Goal: Information Seeking & Learning: Learn about a topic

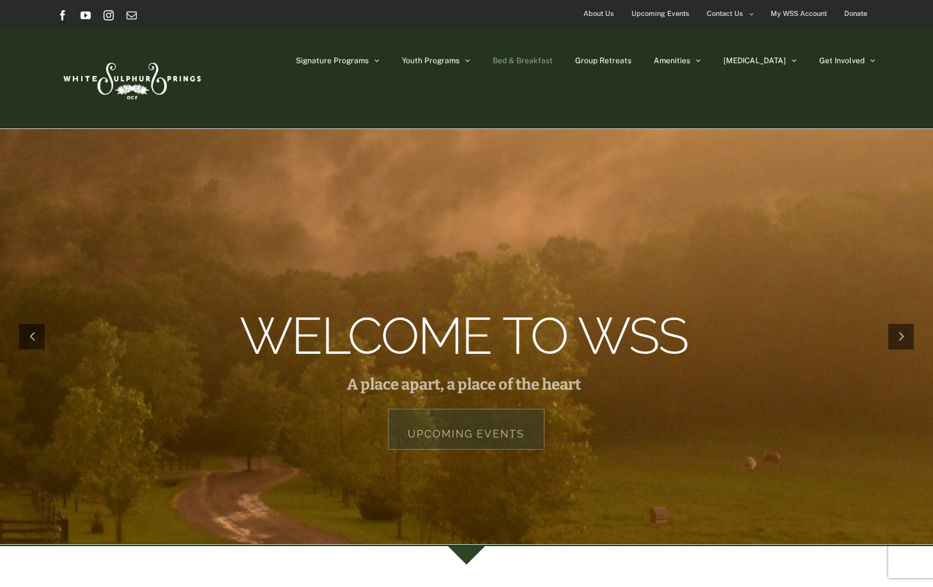
click at [553, 61] on span "Bed & Breakfast" at bounding box center [523, 61] width 60 height 8
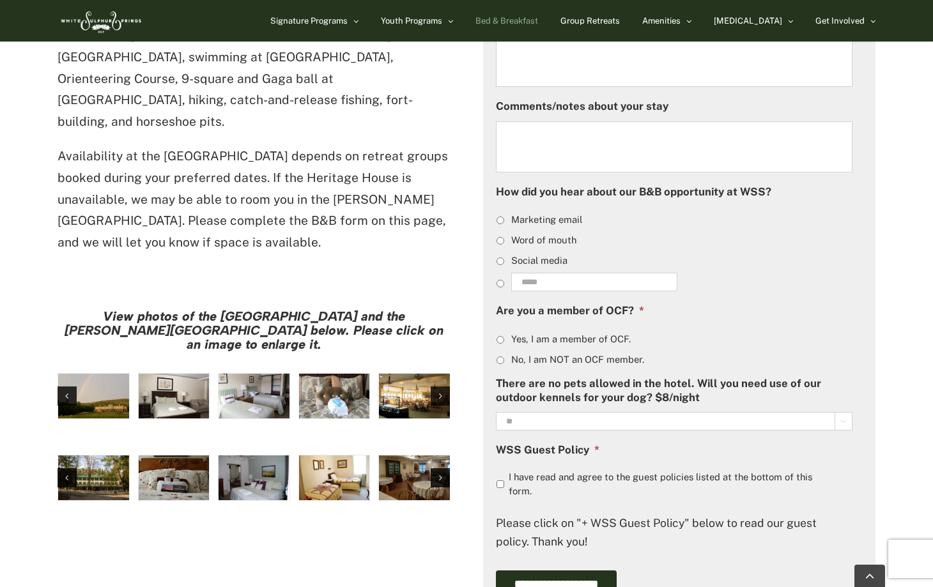
scroll to position [915, 0]
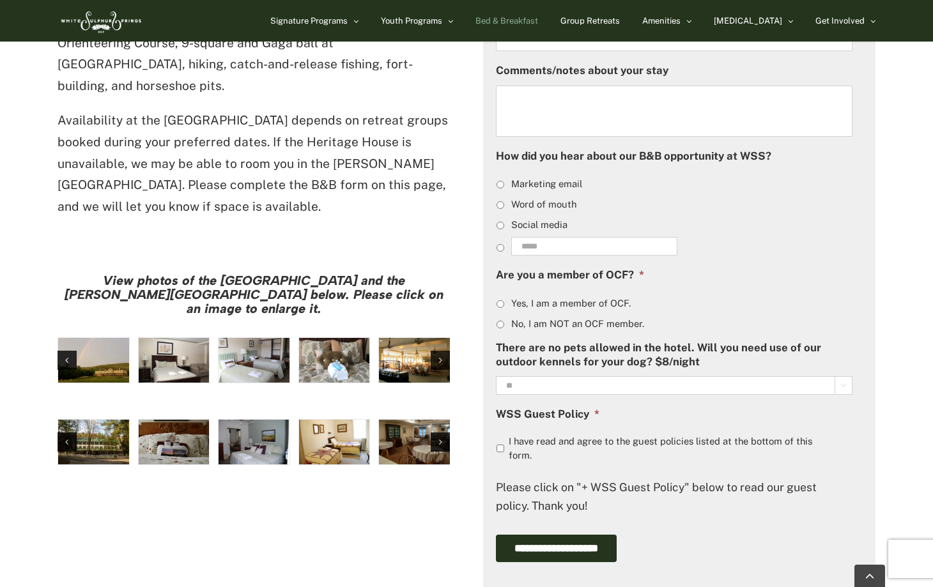
click at [99, 338] on img "large-heritage" at bounding box center [93, 360] width 71 height 45
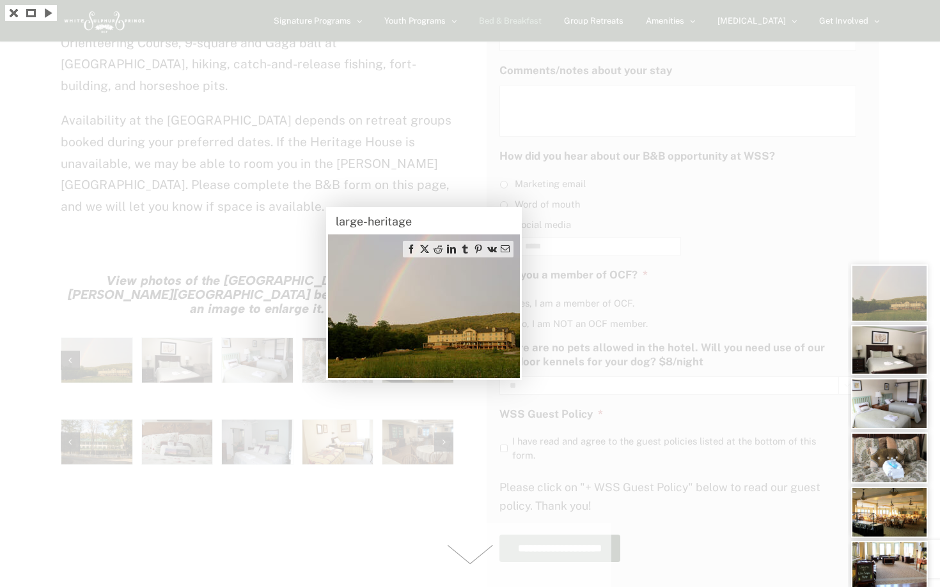
click at [509, 304] on img at bounding box center [424, 307] width 192 height 144
click at [423, 413] on div at bounding box center [470, 293] width 940 height 587
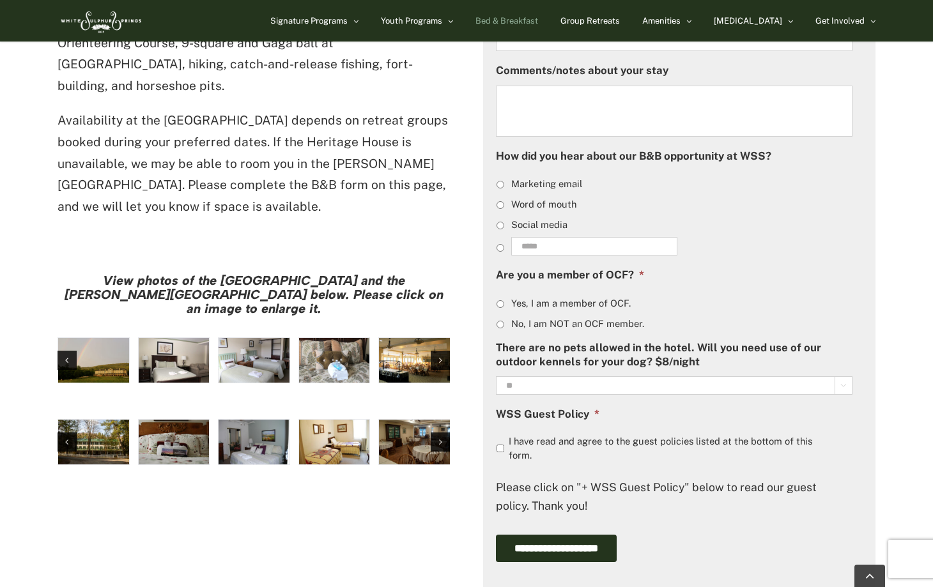
click at [164, 338] on img "hh-5" at bounding box center [174, 360] width 71 height 45
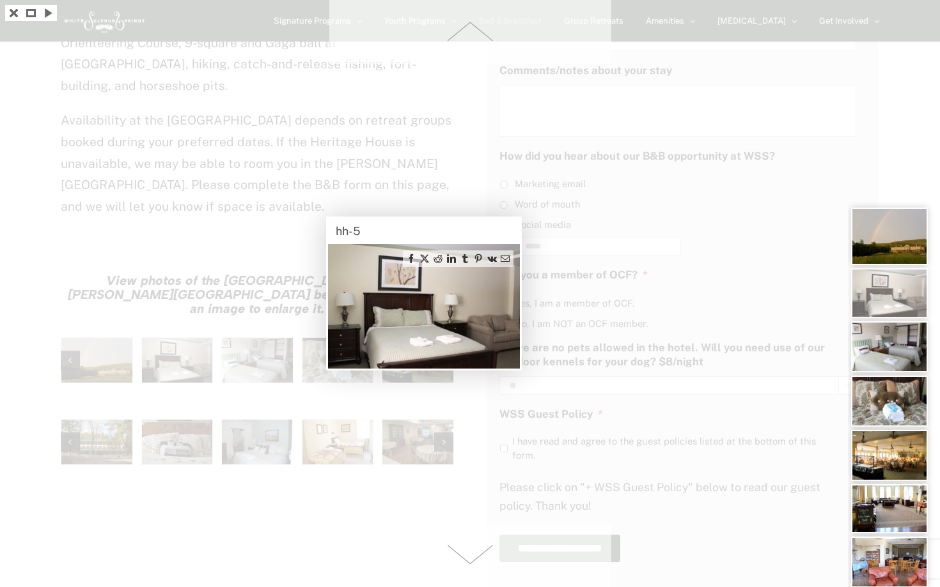
click at [239, 445] on div at bounding box center [470, 293] width 940 height 587
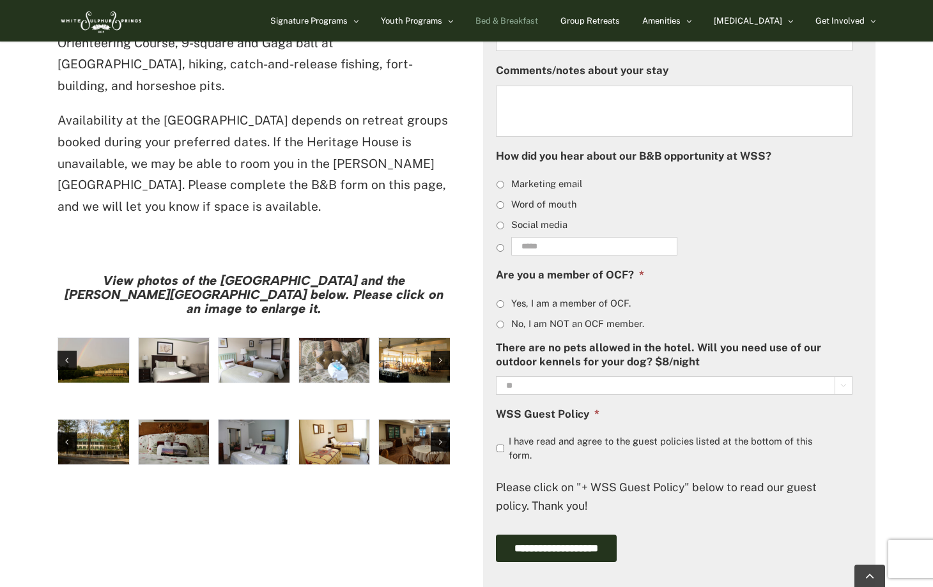
click at [242, 338] on img "hh-4" at bounding box center [254, 360] width 71 height 45
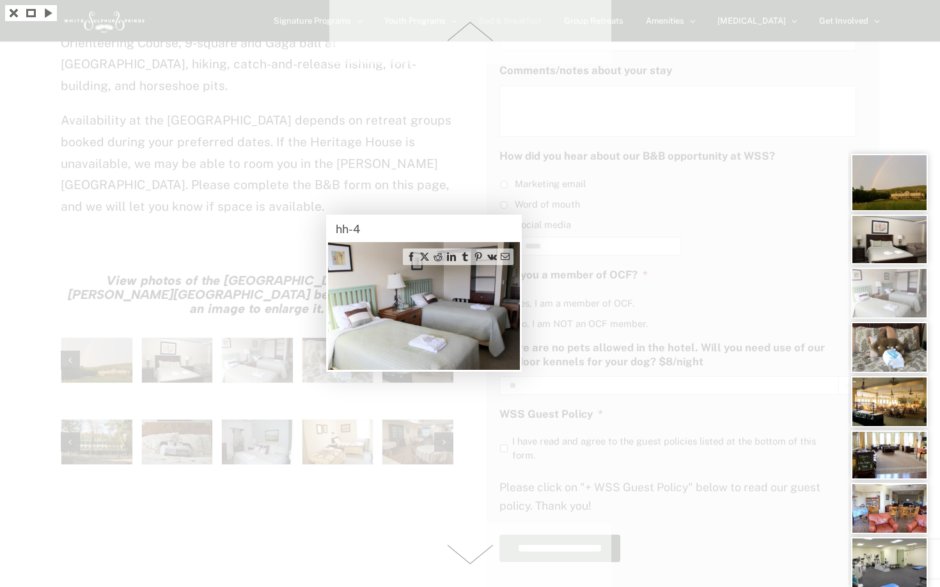
click at [288, 415] on div at bounding box center [470, 293] width 940 height 587
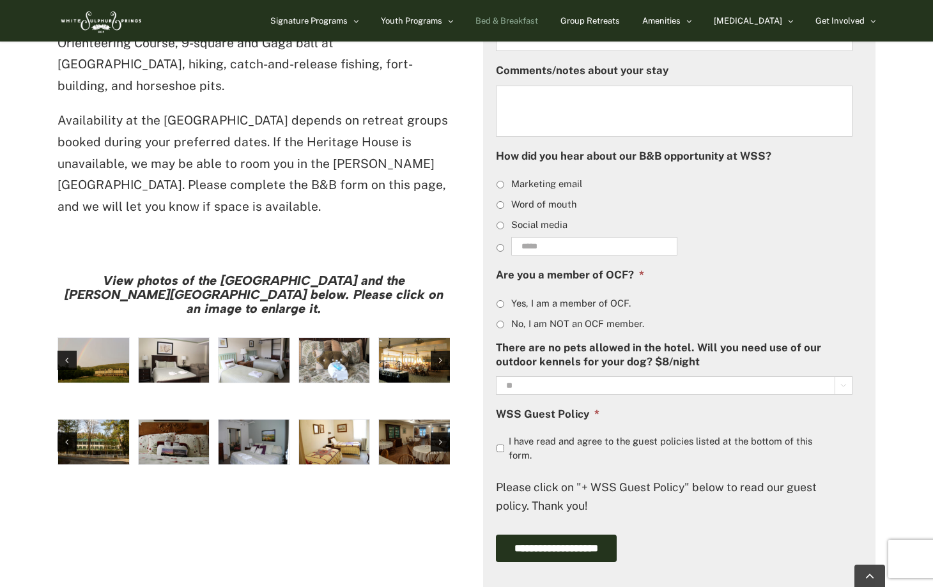
click at [331, 338] on img "hh-3" at bounding box center [334, 360] width 71 height 45
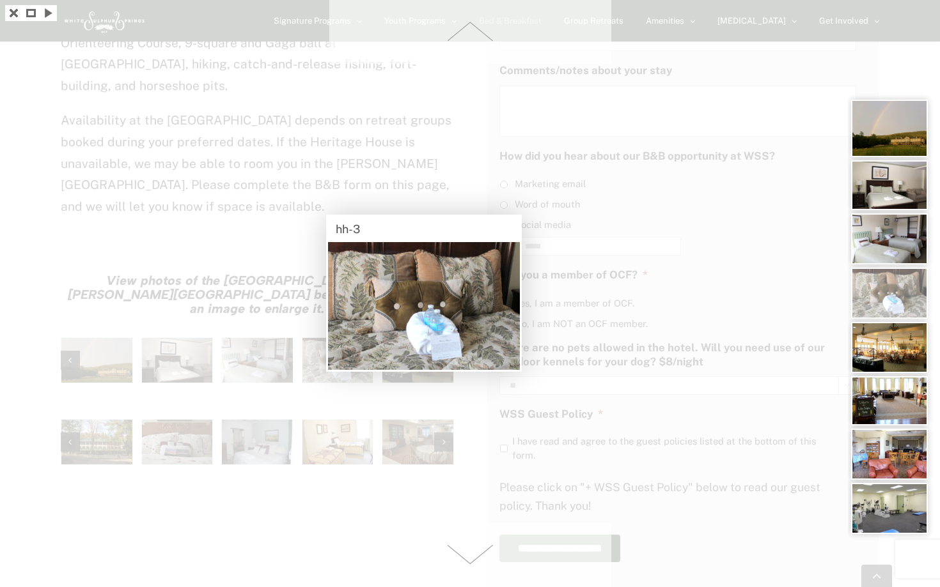
click at [366, 435] on div at bounding box center [470, 293] width 940 height 587
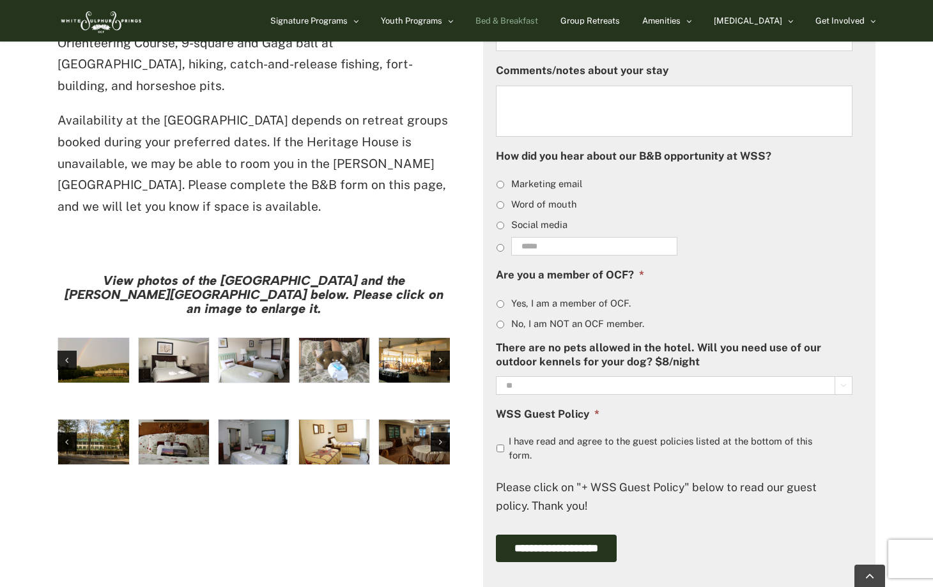
click at [409, 338] on img "hh-7" at bounding box center [414, 360] width 71 height 45
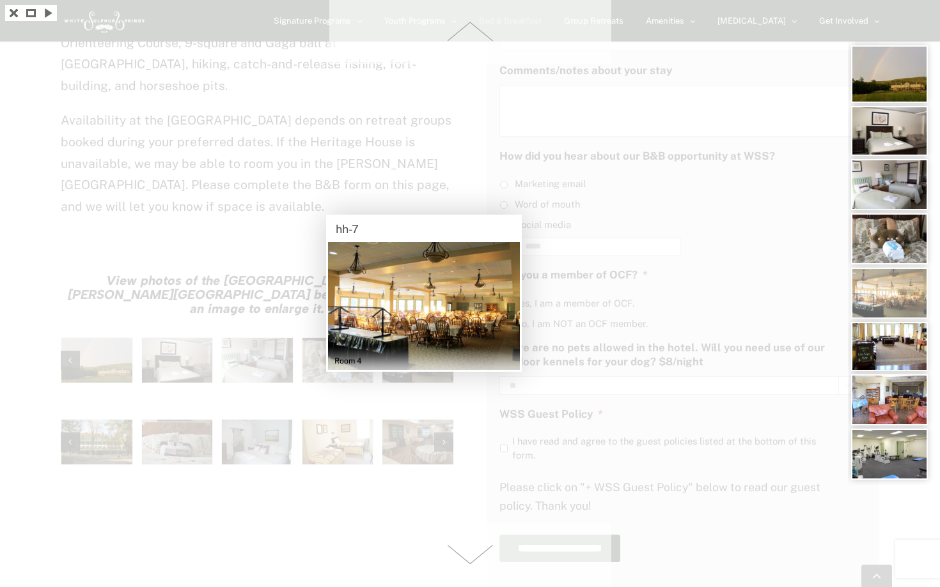
click at [418, 462] on div at bounding box center [470, 293] width 940 height 587
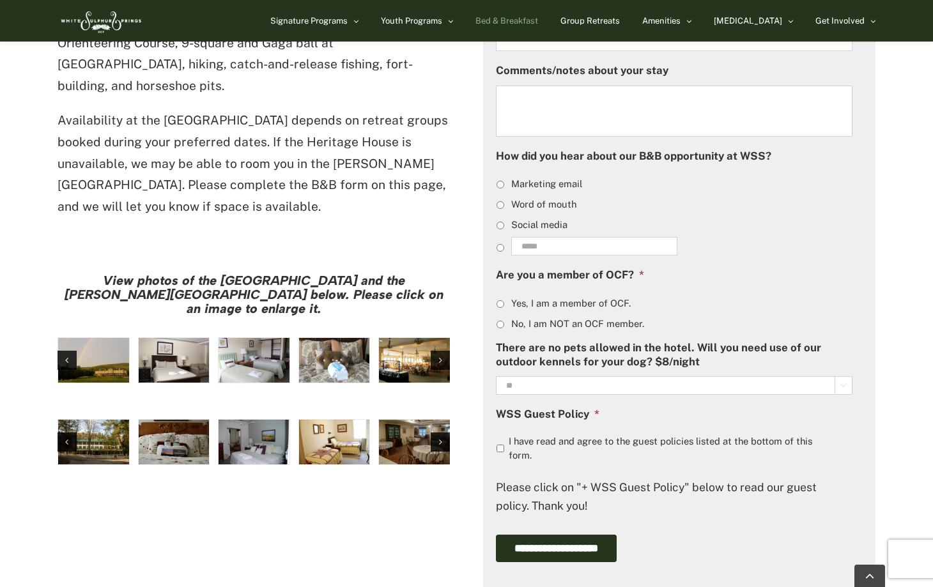
click at [104, 420] on img "Harrison House Exterior" at bounding box center [93, 442] width 71 height 45
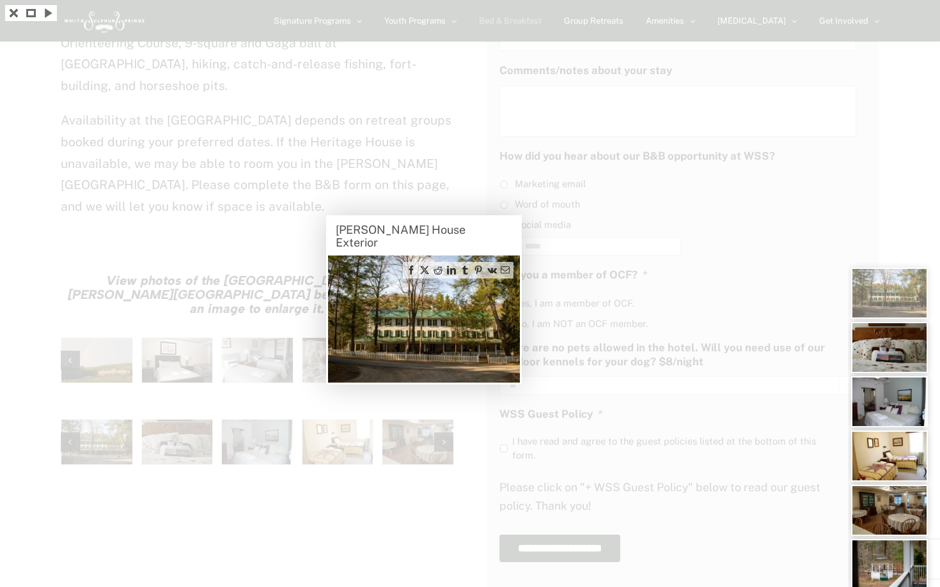
click at [229, 421] on div at bounding box center [470, 293] width 940 height 587
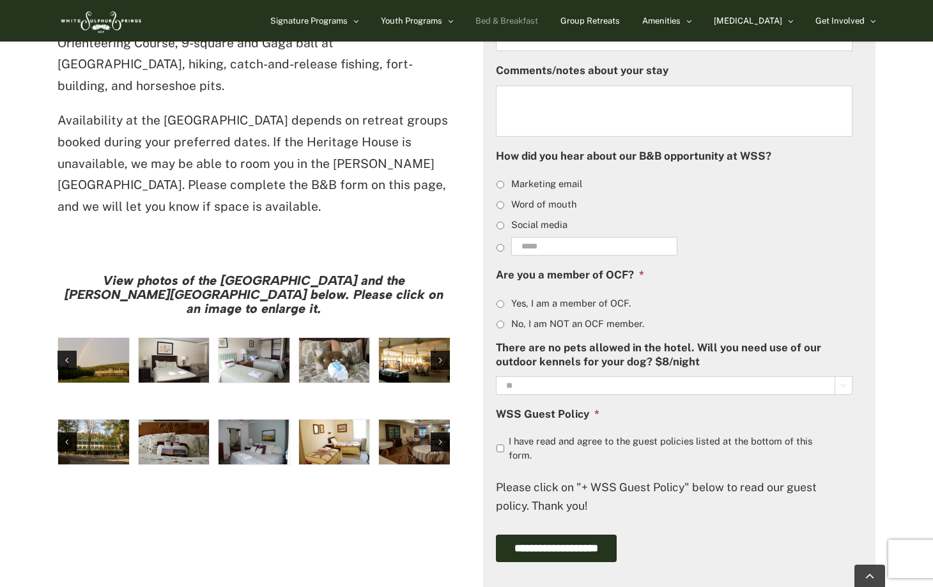
click at [173, 420] on img "Harrison House Guestroom (2)" at bounding box center [174, 442] width 71 height 45
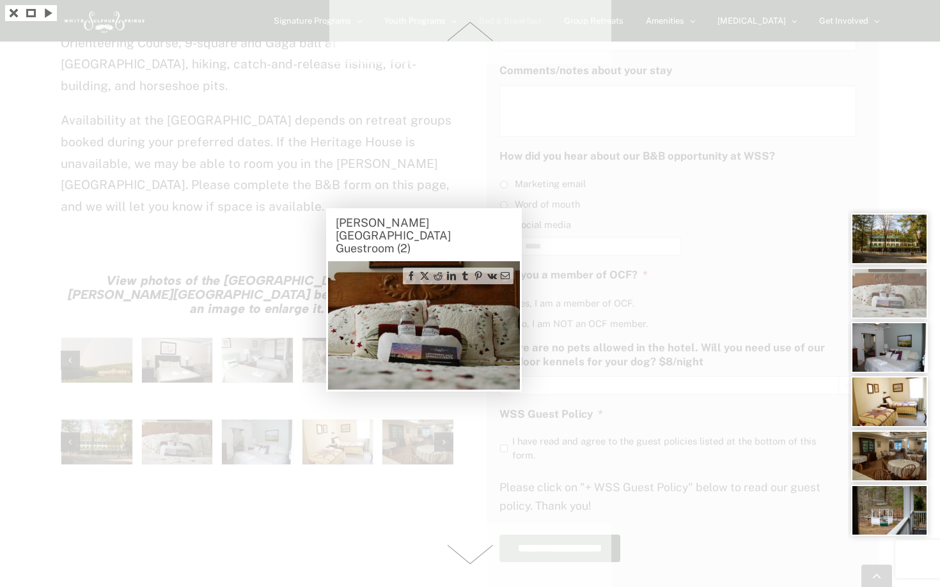
click at [249, 432] on div at bounding box center [470, 293] width 940 height 587
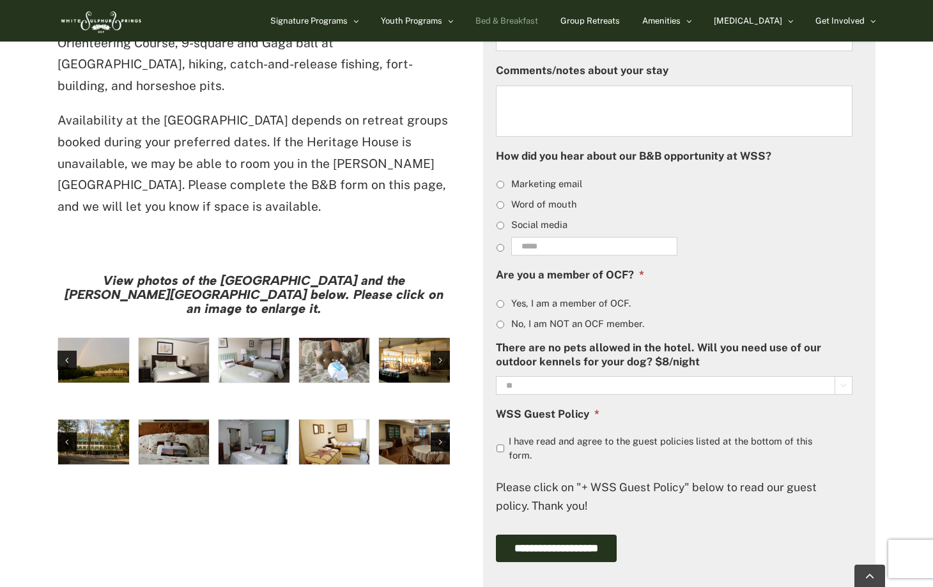
click at [258, 420] on img "Harrison House Guestroom (4)" at bounding box center [254, 442] width 71 height 45
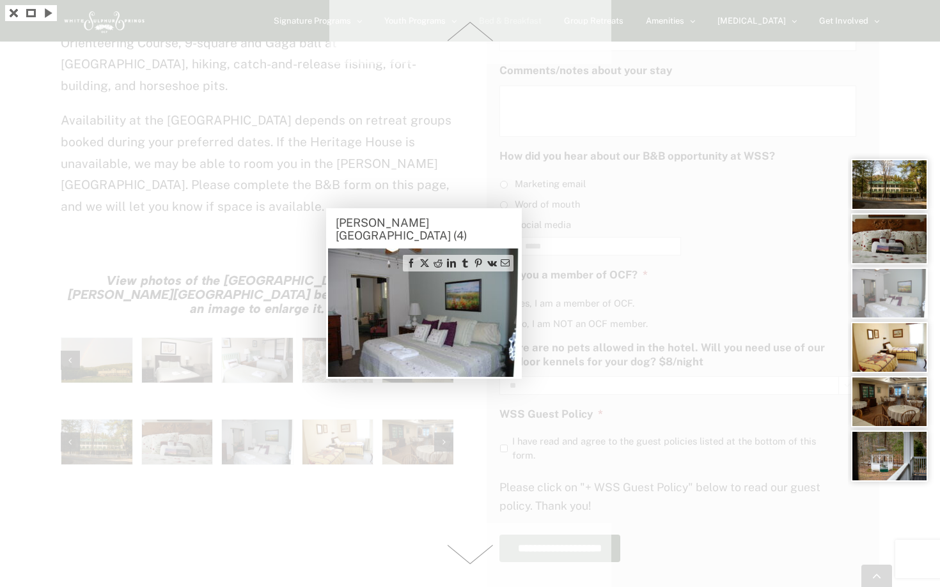
click at [292, 418] on div at bounding box center [470, 293] width 940 height 587
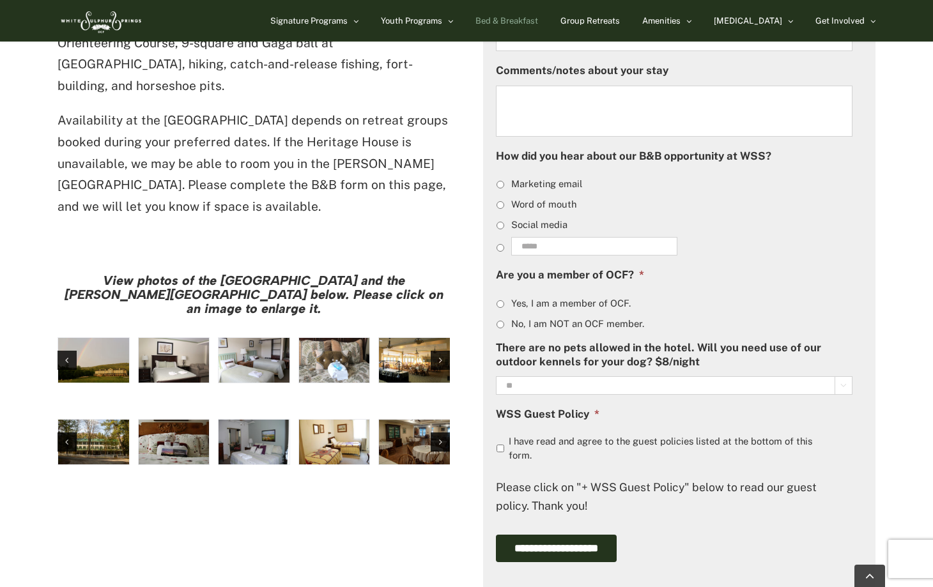
click at [322, 420] on img "Harrison House Guestroom (5)" at bounding box center [334, 442] width 71 height 45
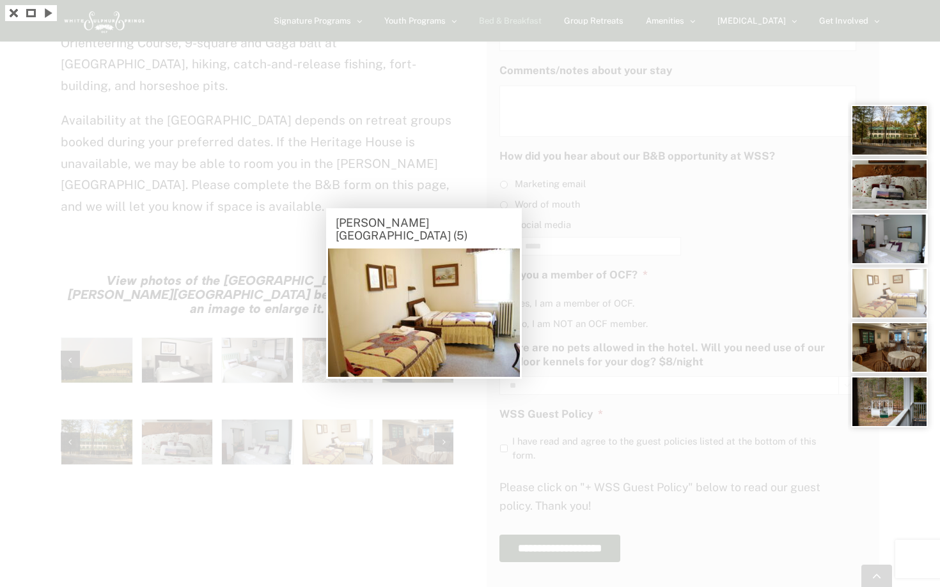
click at [358, 436] on div at bounding box center [470, 293] width 940 height 587
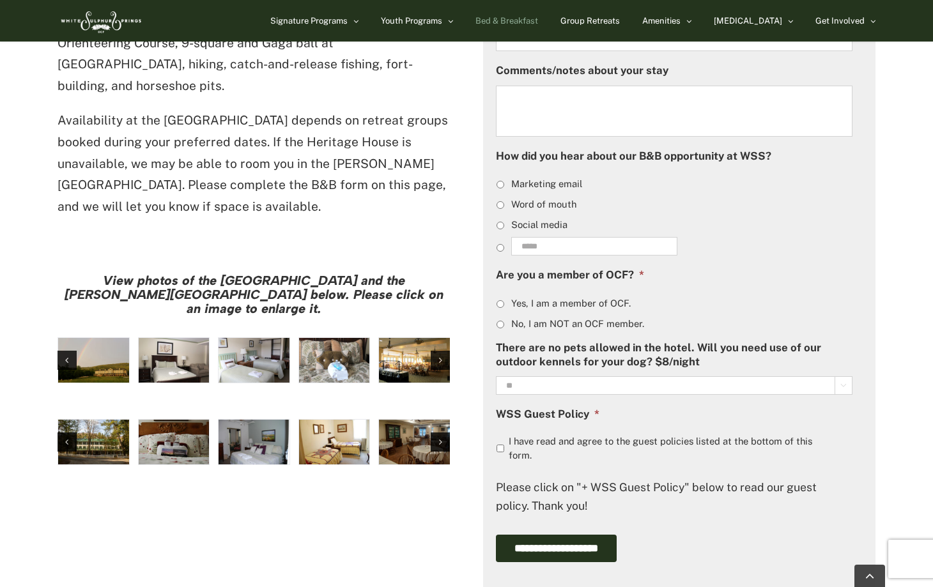
click at [408, 420] on img "Harrison House Dining Room" at bounding box center [414, 442] width 71 height 45
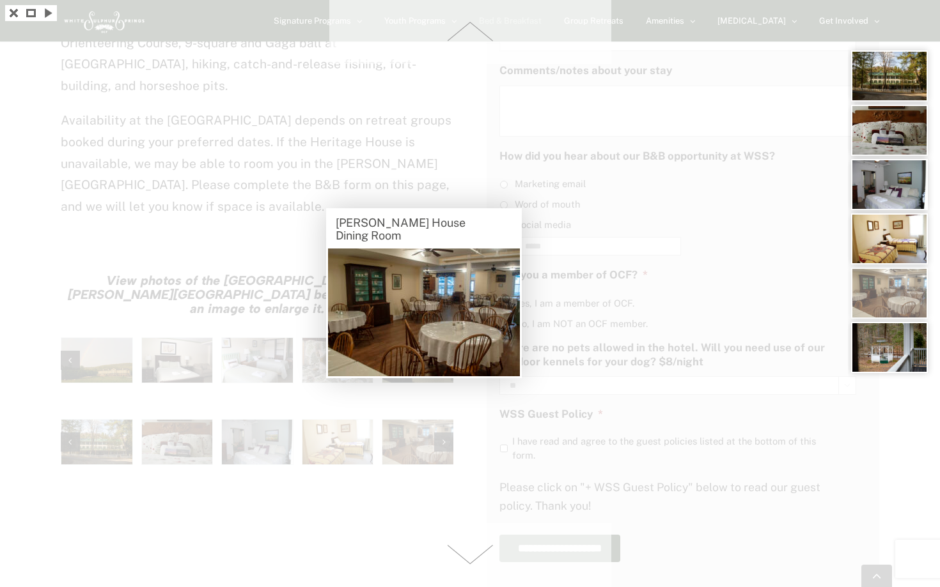
click at [403, 447] on div at bounding box center [470, 293] width 940 height 587
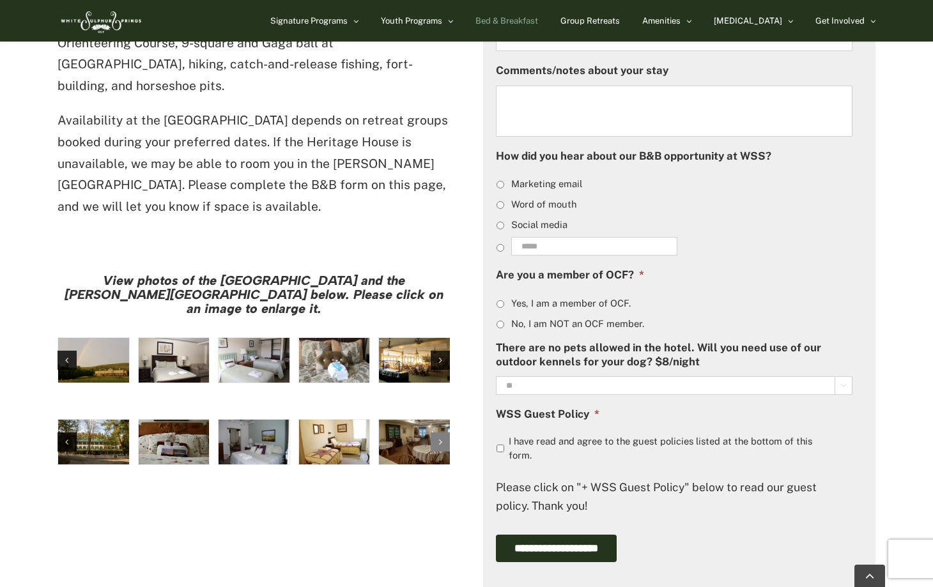
click at [437, 433] on div "Next slide" at bounding box center [440, 442] width 19 height 19
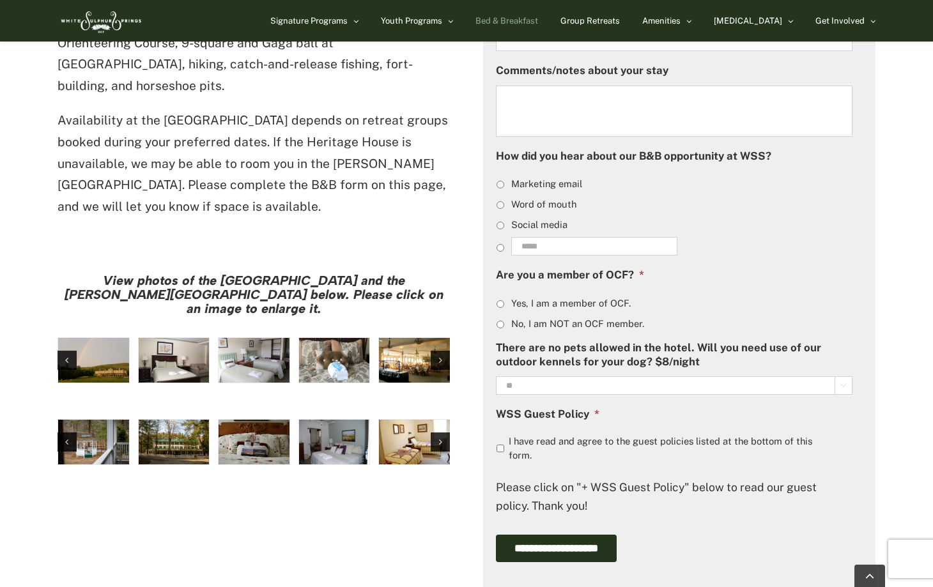
click at [121, 420] on img "Harrison House Gazebo" at bounding box center [93, 442] width 71 height 45
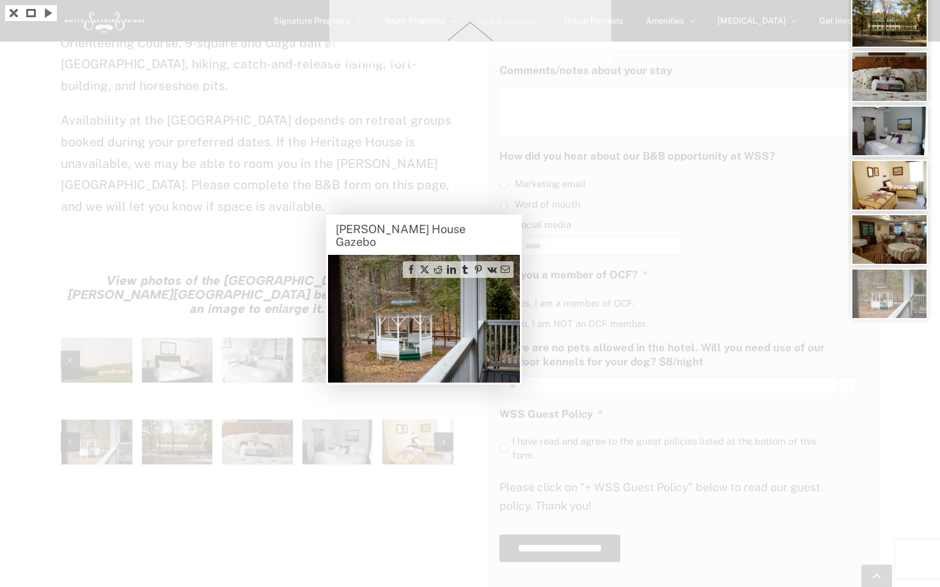
click at [143, 414] on div at bounding box center [470, 293] width 940 height 587
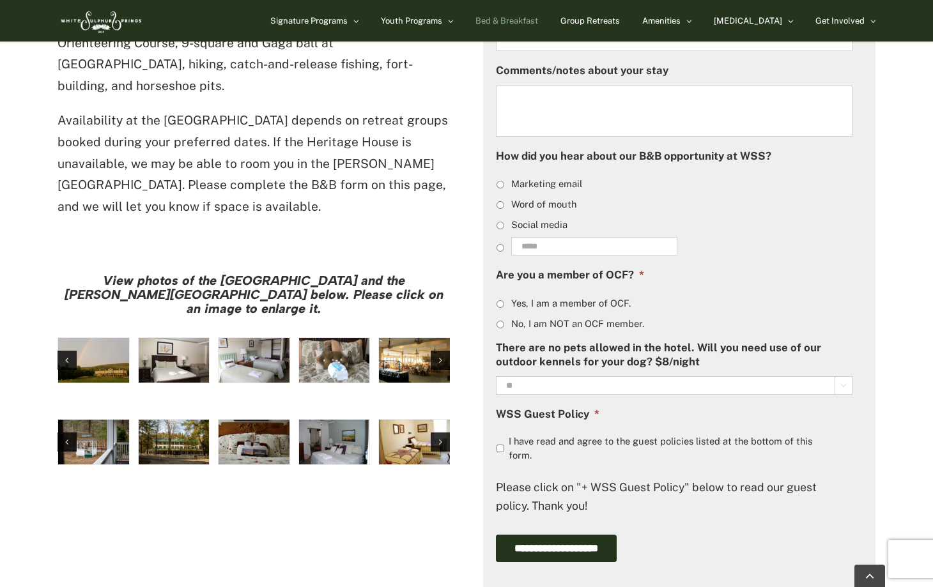
click at [166, 420] on img "Harrison House Exterior" at bounding box center [174, 442] width 71 height 45
click at [277, 420] on img "Harrison House Guestroom (2)" at bounding box center [254, 442] width 71 height 45
click at [442, 438] on icon "Next slide" at bounding box center [440, 442] width 3 height 9
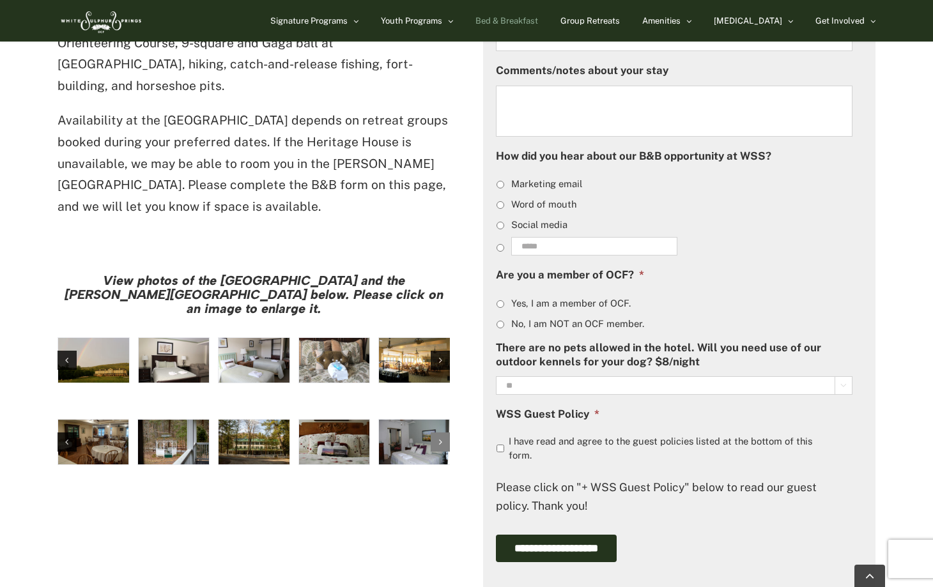
click at [442, 438] on icon "Next slide" at bounding box center [440, 442] width 3 height 9
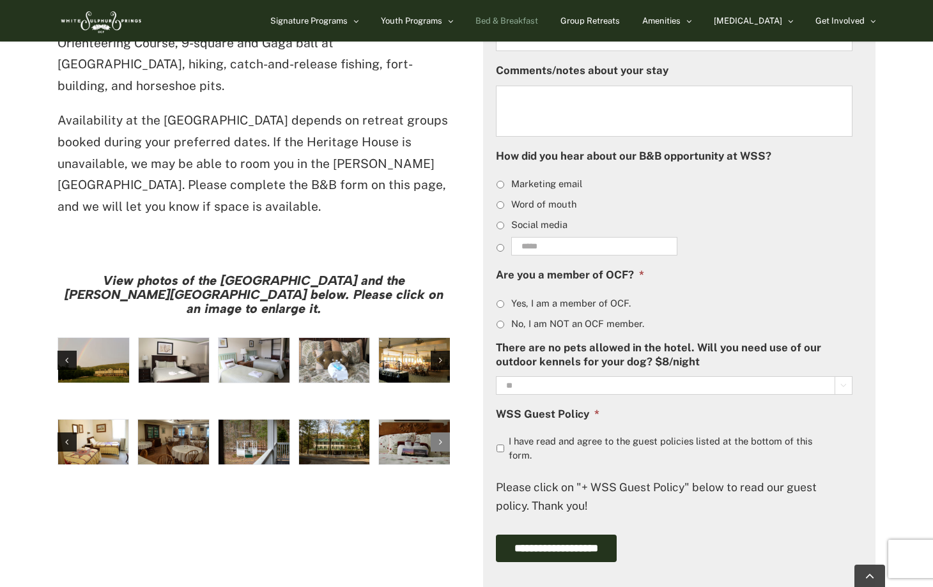
click at [442, 438] on icon "Next slide" at bounding box center [440, 442] width 3 height 9
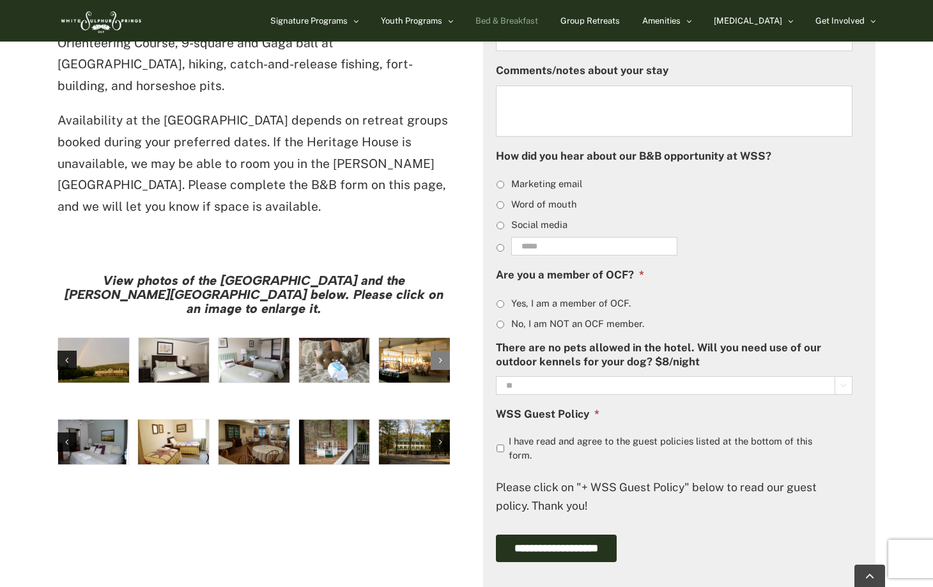
click at [439, 351] on div "Next slide" at bounding box center [440, 360] width 19 height 19
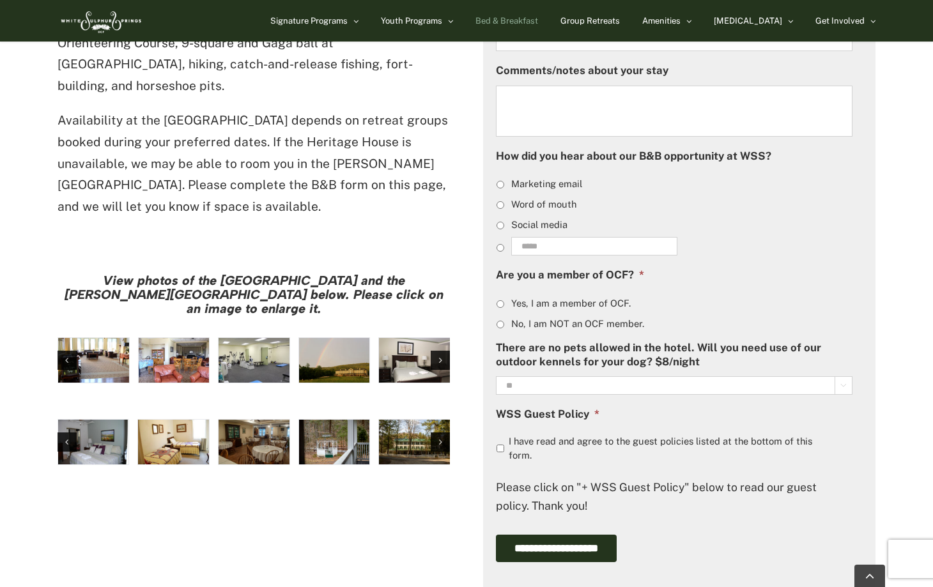
click at [164, 338] on img "IMG_4579" at bounding box center [174, 360] width 71 height 45
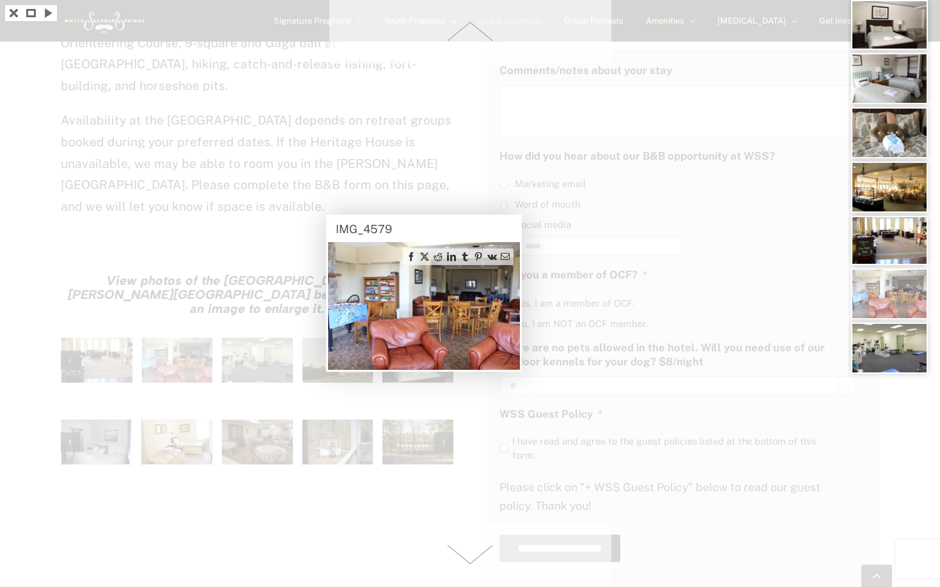
click at [177, 440] on div at bounding box center [470, 293] width 940 height 587
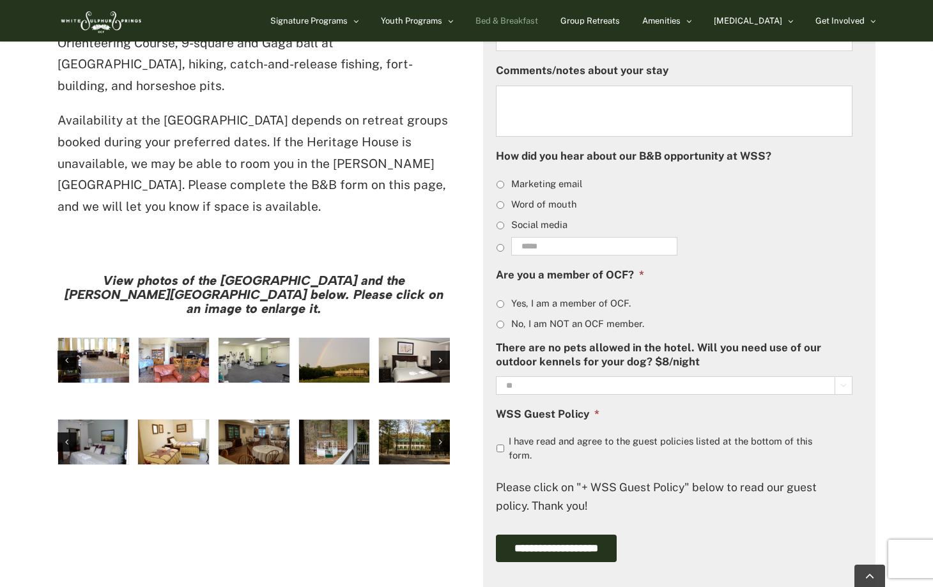
click at [254, 338] on img "IMG_4584" at bounding box center [254, 360] width 71 height 45
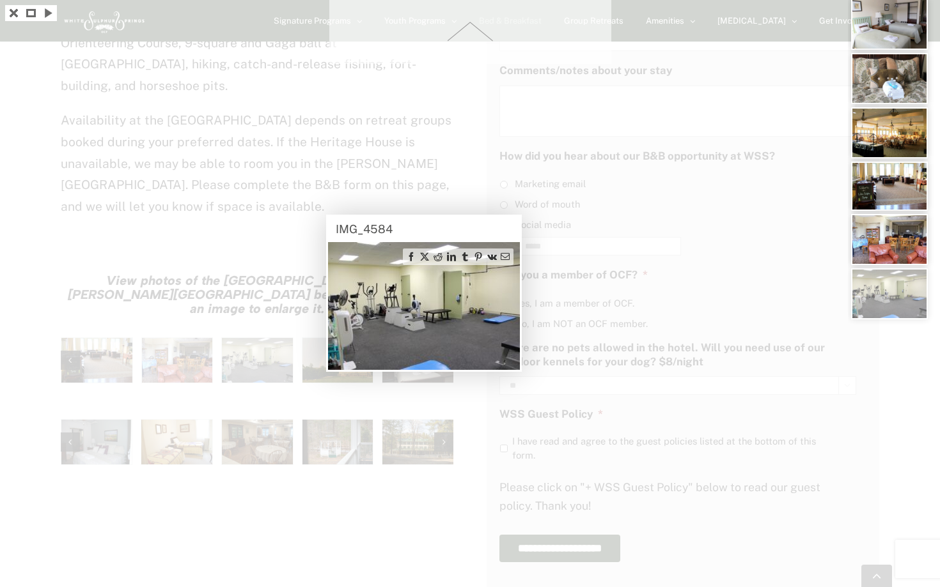
click at [300, 417] on div at bounding box center [470, 293] width 940 height 587
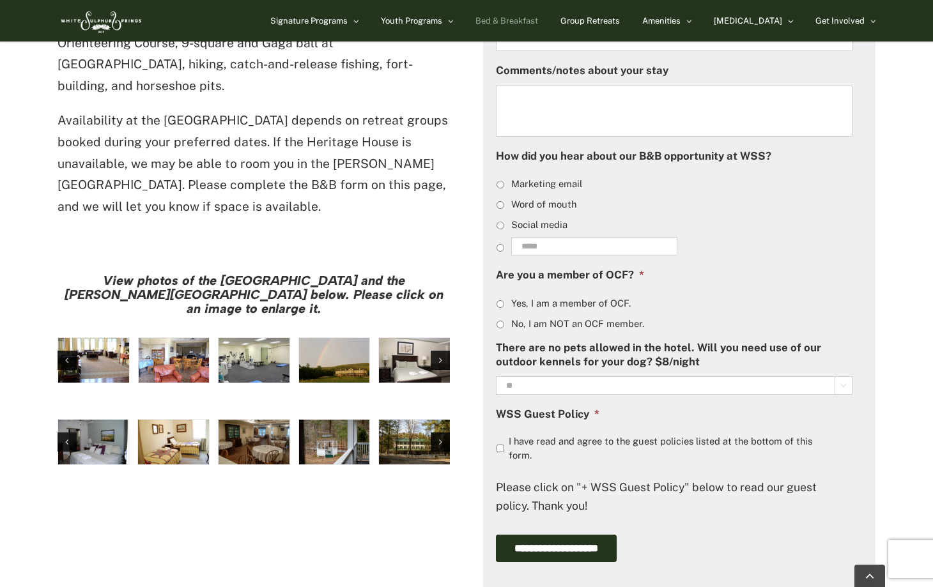
click at [344, 338] on img "large-heritage" at bounding box center [334, 360] width 71 height 45
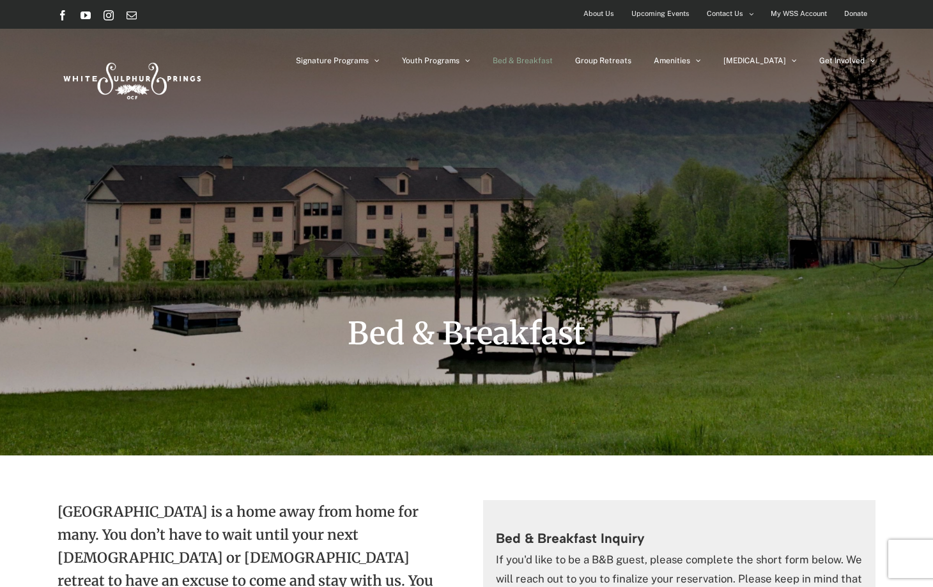
scroll to position [0, 0]
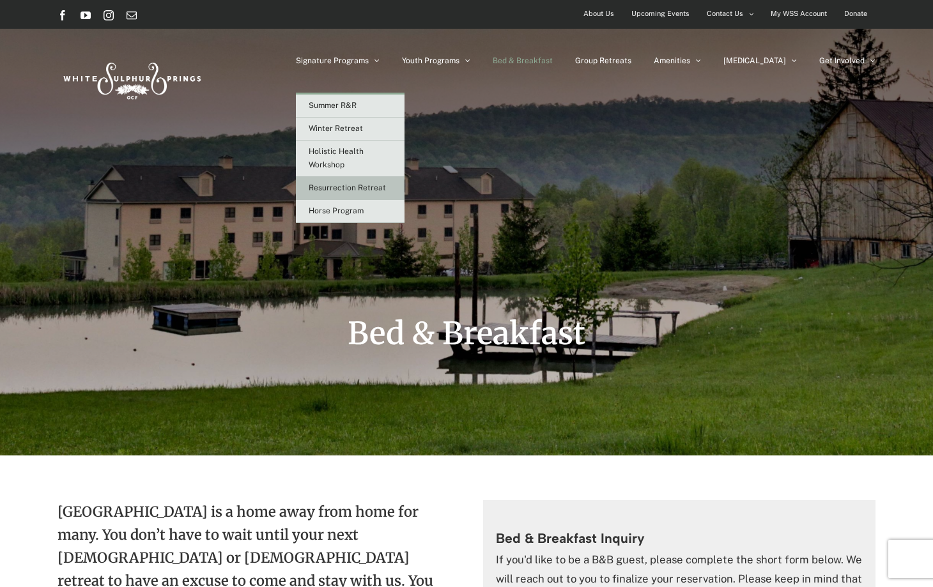
click at [386, 186] on span "Resurrection Retreat" at bounding box center [347, 187] width 77 height 9
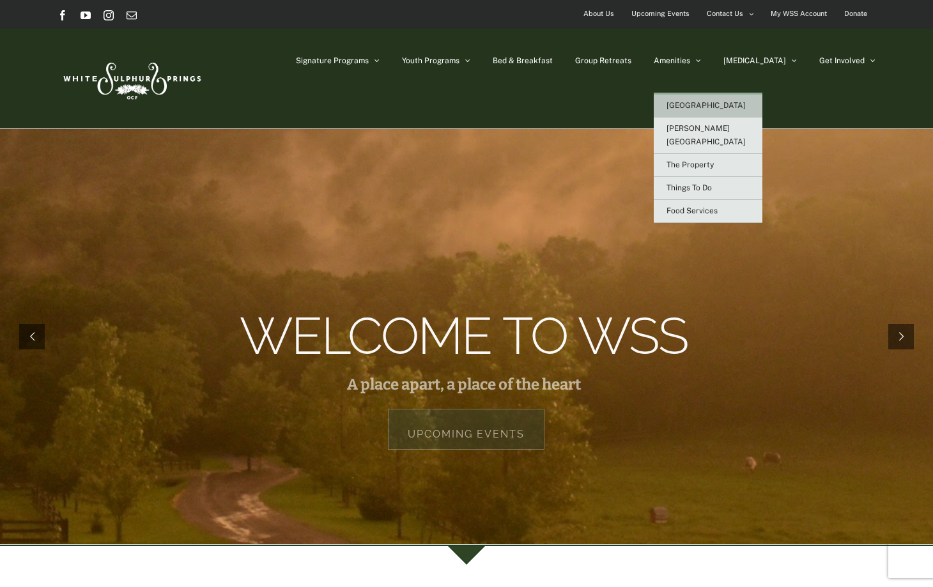
click at [720, 105] on span "[GEOGRAPHIC_DATA]" at bounding box center [706, 105] width 79 height 9
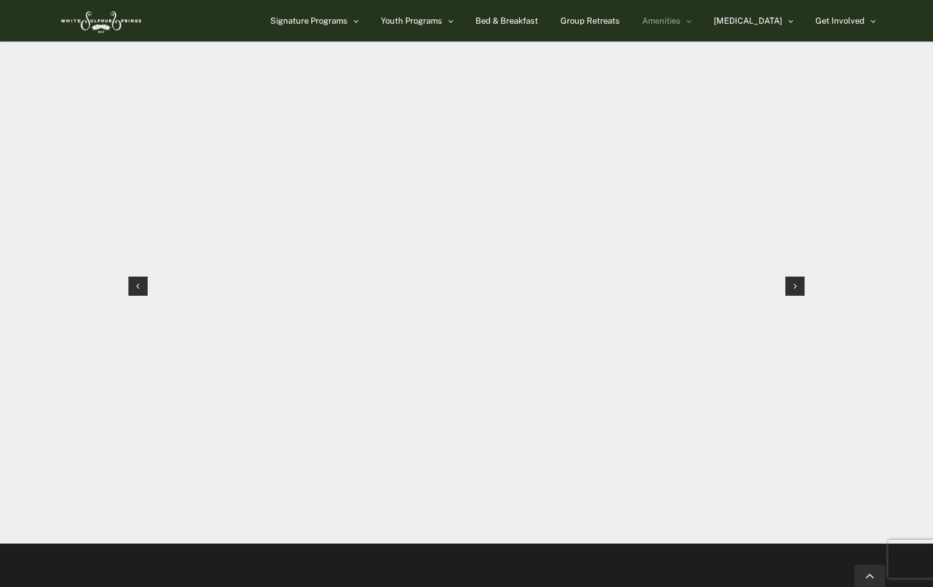
scroll to position [1263, 0]
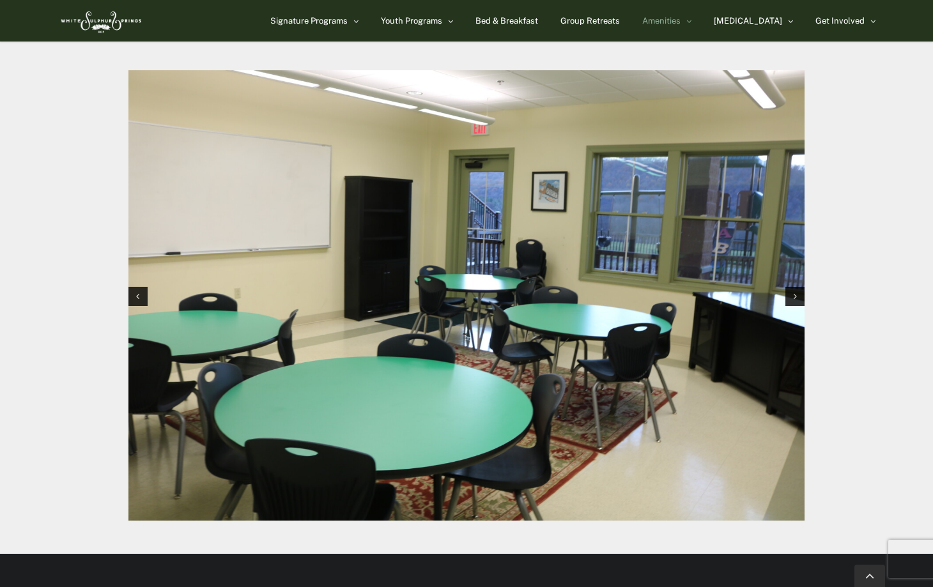
click at [573, 368] on img "1 / 12" at bounding box center [466, 295] width 676 height 451
click at [573, 371] on img "1 / 12" at bounding box center [466, 295] width 676 height 451
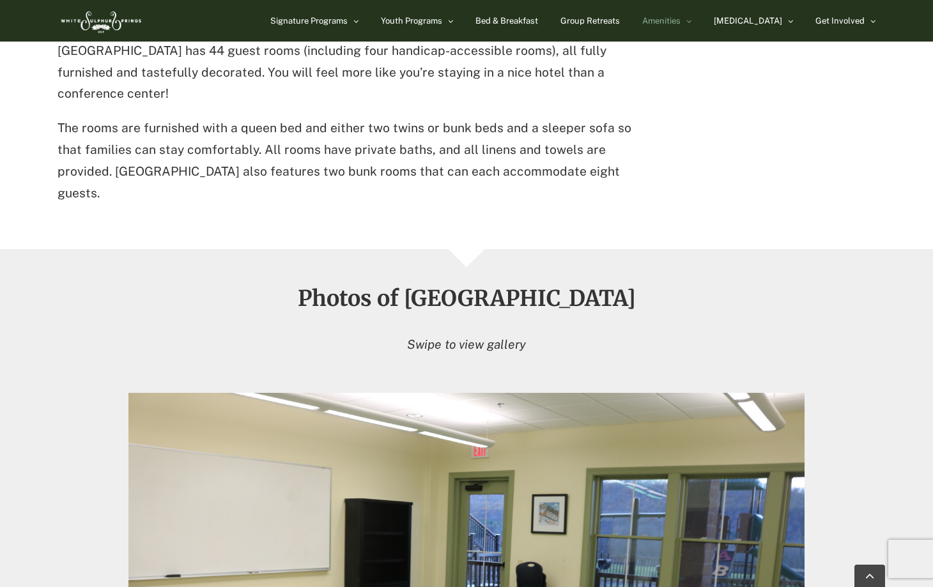
scroll to position [908, 0]
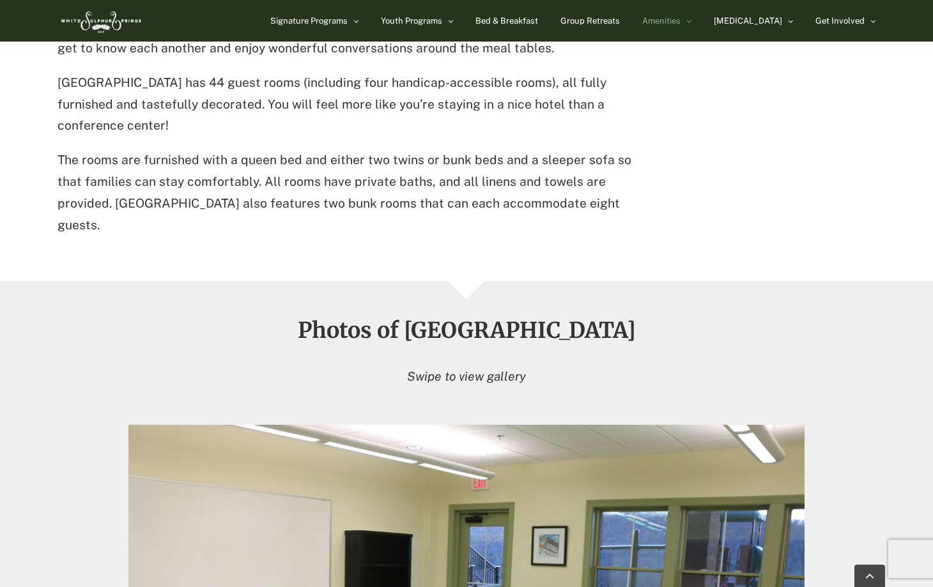
click at [785, 319] on h2 "Photos of [GEOGRAPHIC_DATA]" at bounding box center [467, 330] width 818 height 23
click at [871, 570] on link "Go to Top" at bounding box center [870, 576] width 31 height 22
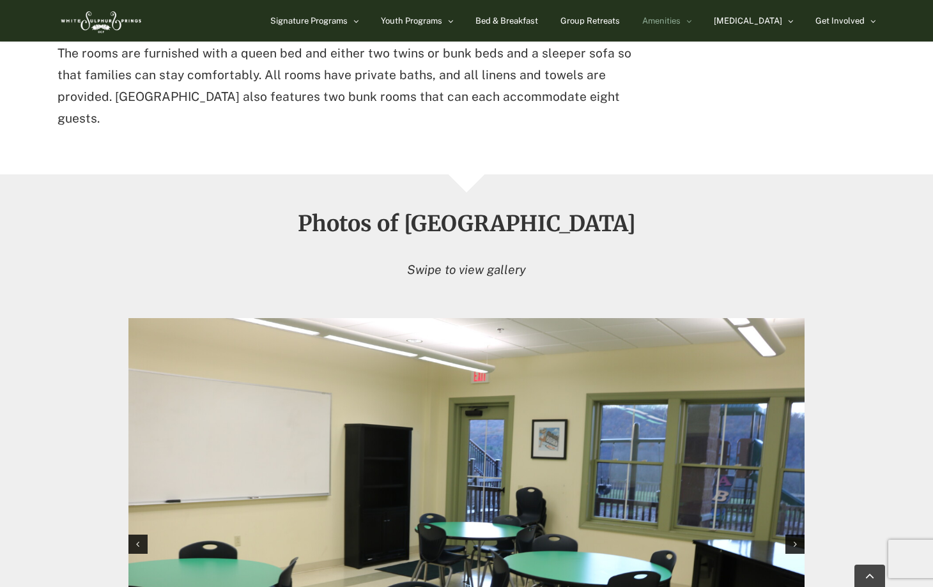
scroll to position [1013, 0]
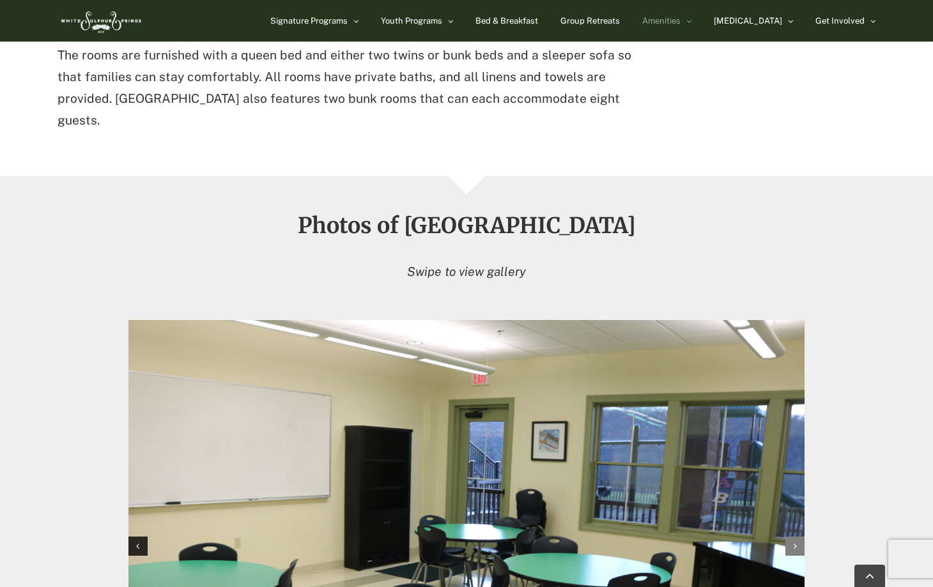
click at [798, 537] on div "Next slide" at bounding box center [795, 546] width 19 height 19
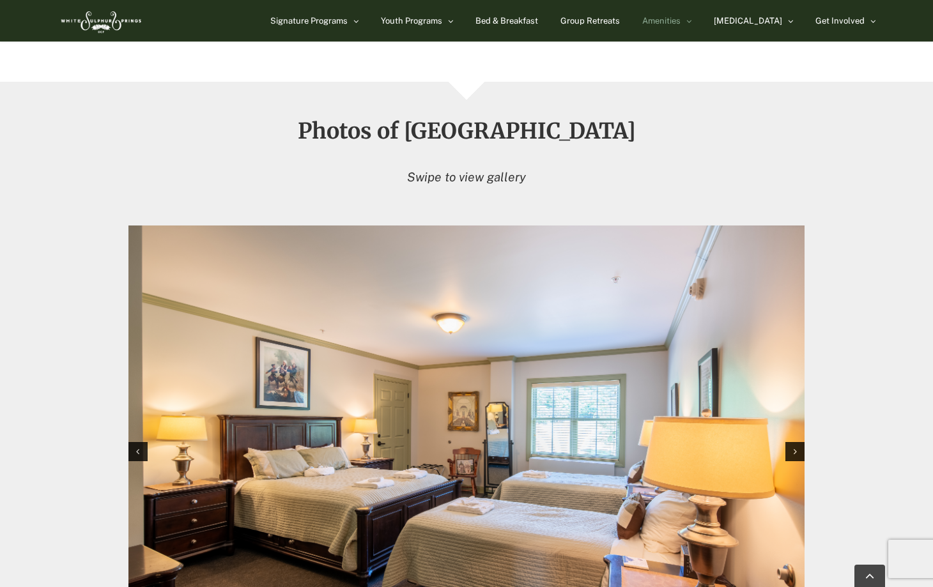
scroll to position [1110, 0]
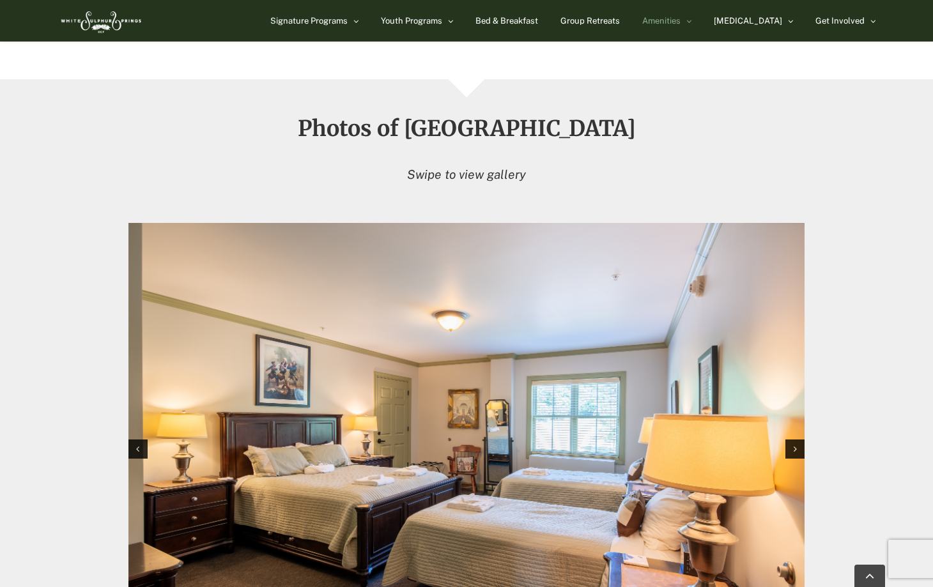
click at [792, 387] on img "2 / 12" at bounding box center [466, 448] width 676 height 451
click at [797, 445] on icon "Next slide" at bounding box center [795, 449] width 3 height 9
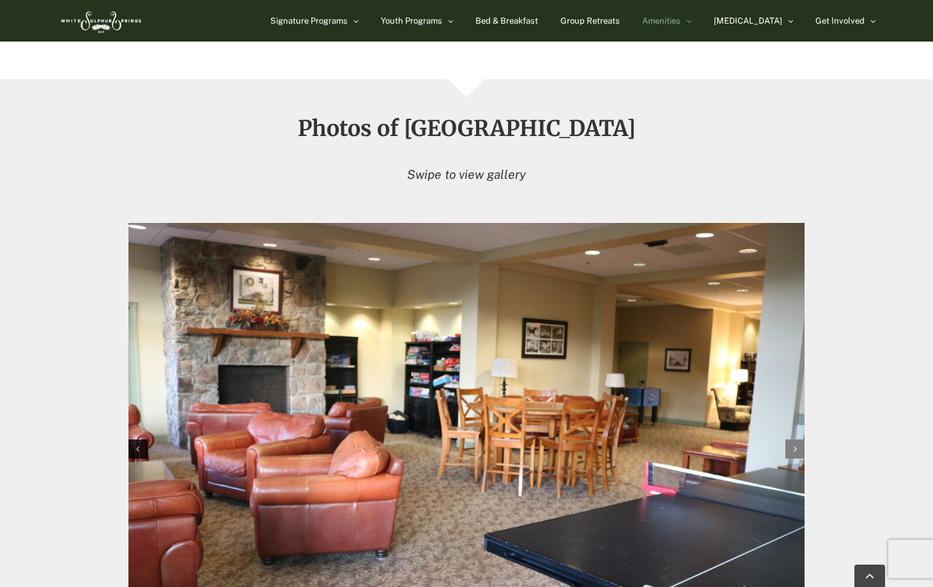
click at [795, 445] on icon "Next slide" at bounding box center [795, 449] width 3 height 9
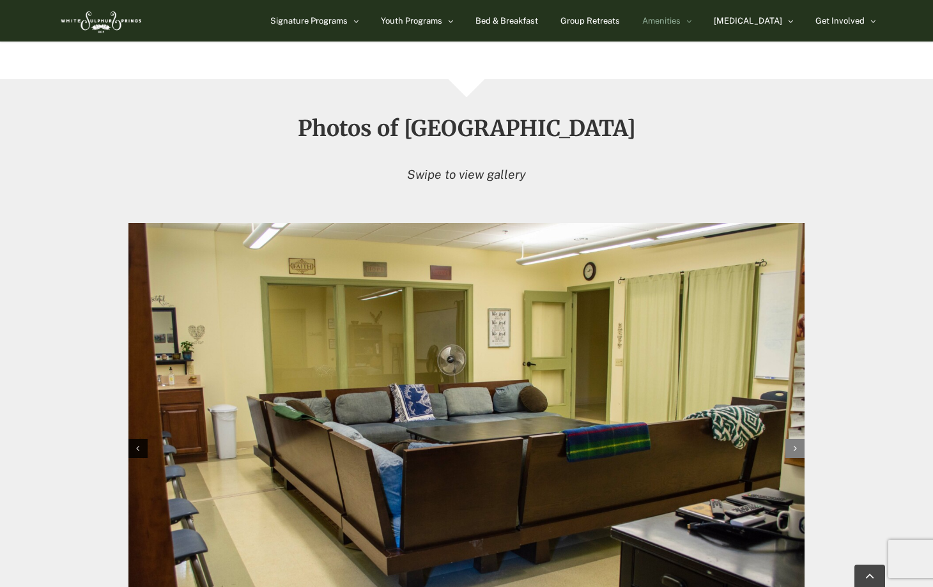
click at [795, 444] on icon "Next slide" at bounding box center [795, 448] width 3 height 9
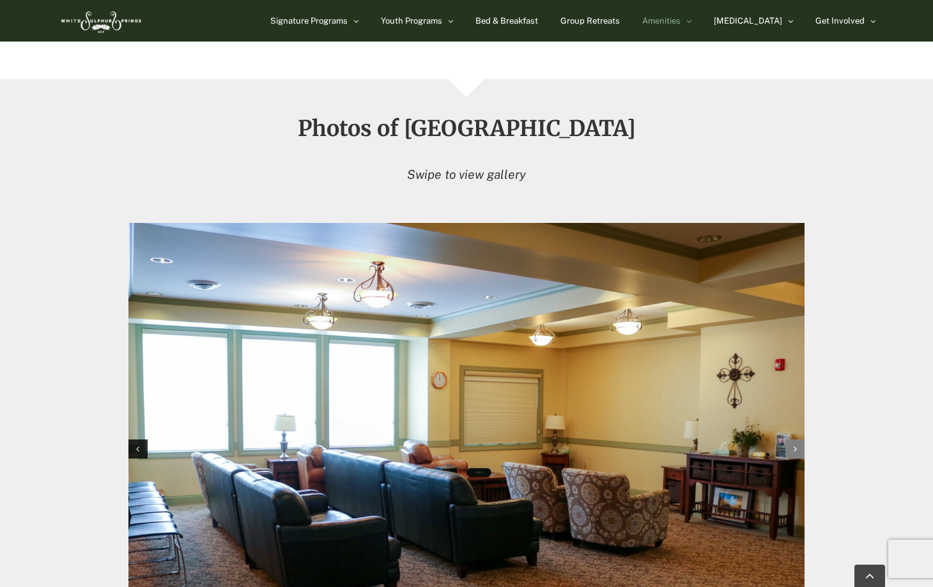
click at [795, 445] on icon "Next slide" at bounding box center [795, 449] width 3 height 9
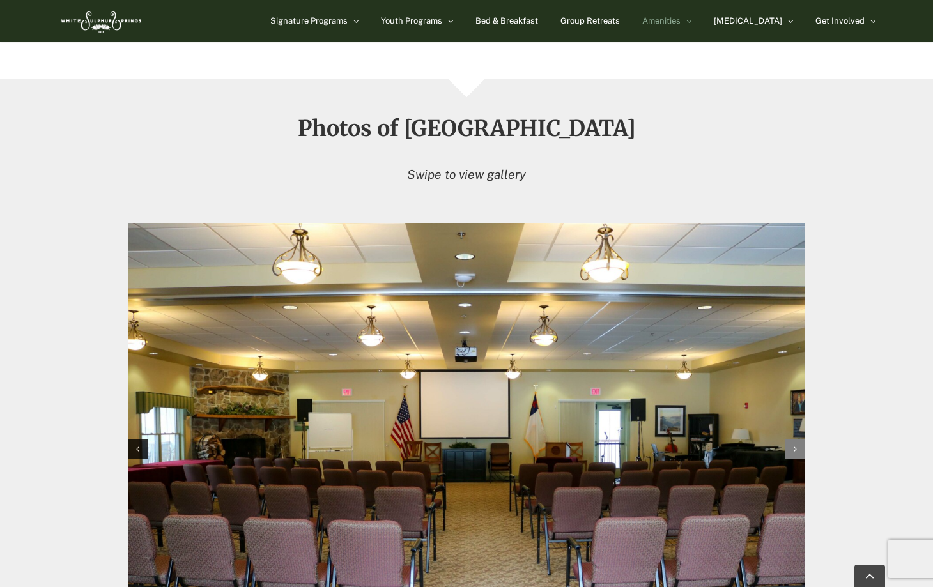
click at [795, 445] on icon "Next slide" at bounding box center [795, 449] width 3 height 9
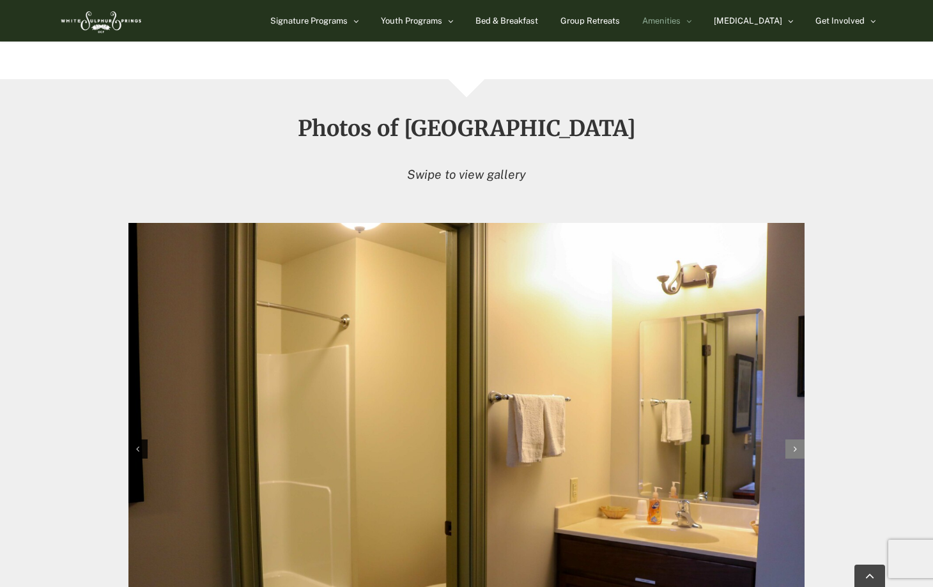
click at [795, 445] on icon "Next slide" at bounding box center [795, 449] width 3 height 9
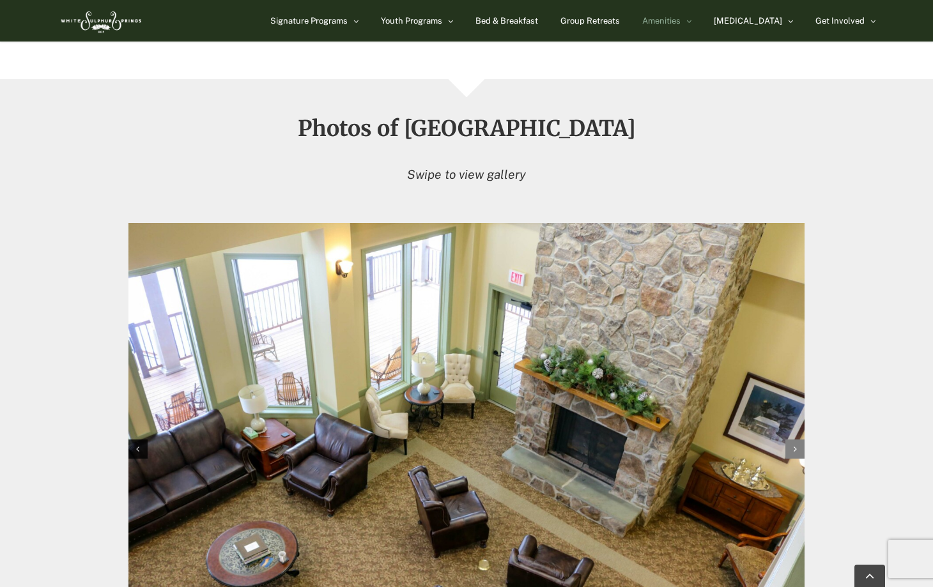
click at [795, 445] on icon "Next slide" at bounding box center [795, 449] width 3 height 9
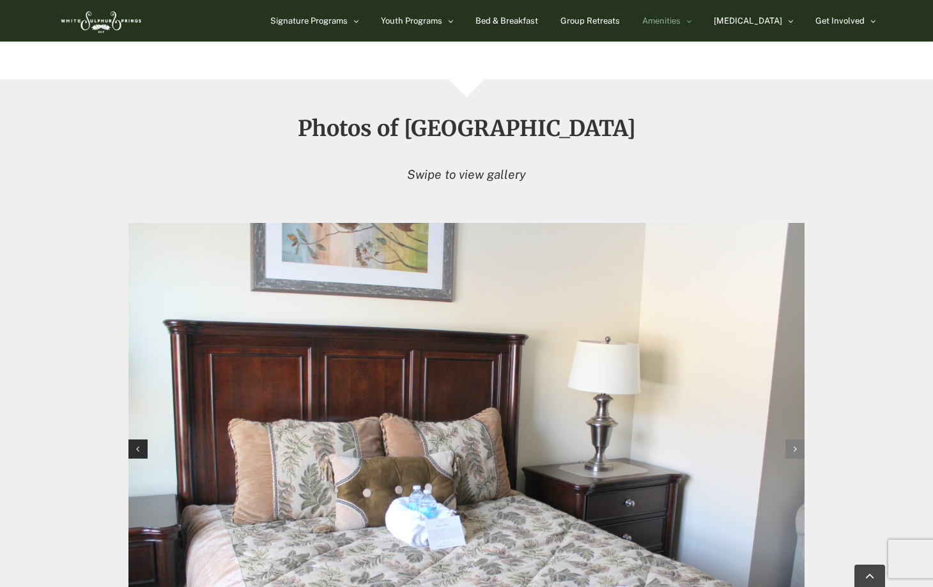
click at [796, 445] on icon "Next slide" at bounding box center [795, 449] width 3 height 9
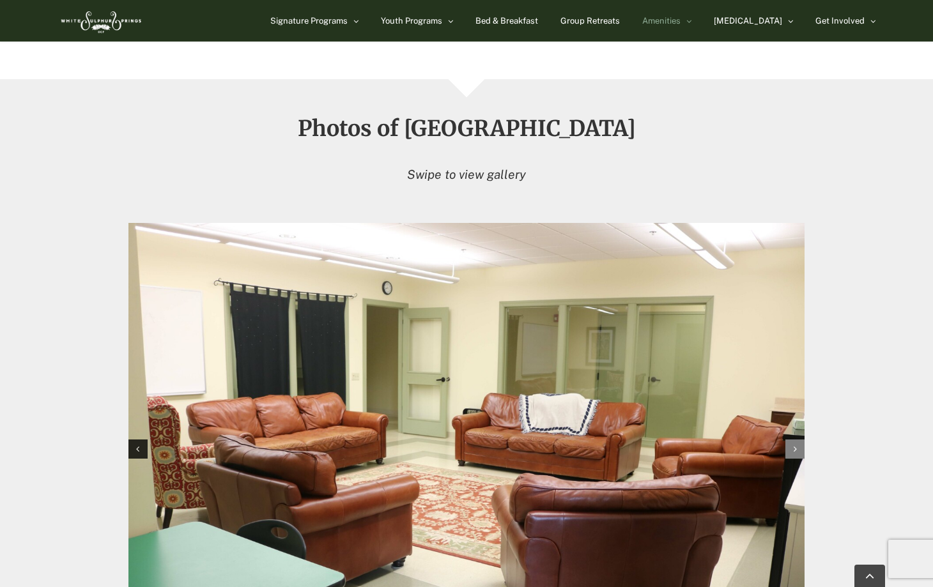
click at [796, 445] on icon "Next slide" at bounding box center [795, 449] width 3 height 9
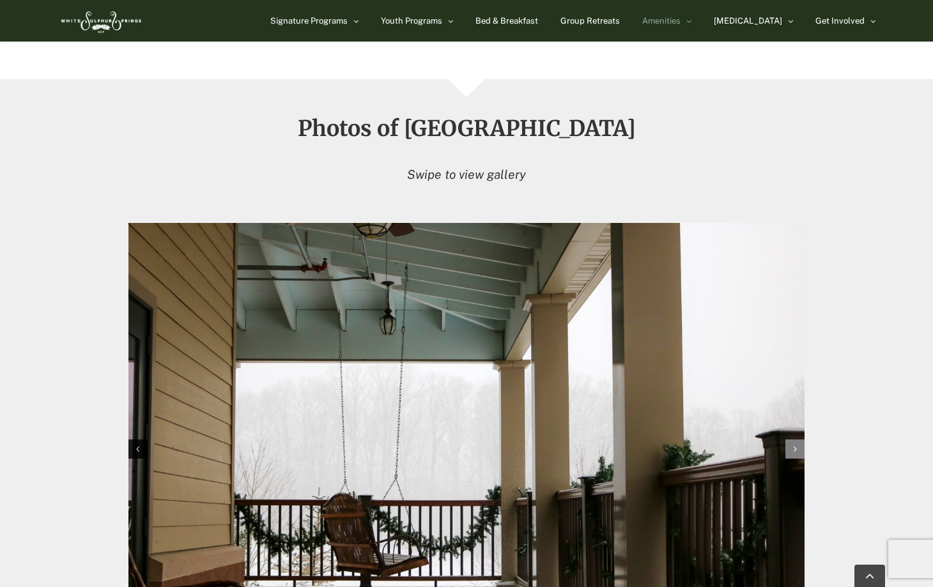
click at [796, 445] on icon "Next slide" at bounding box center [795, 449] width 3 height 9
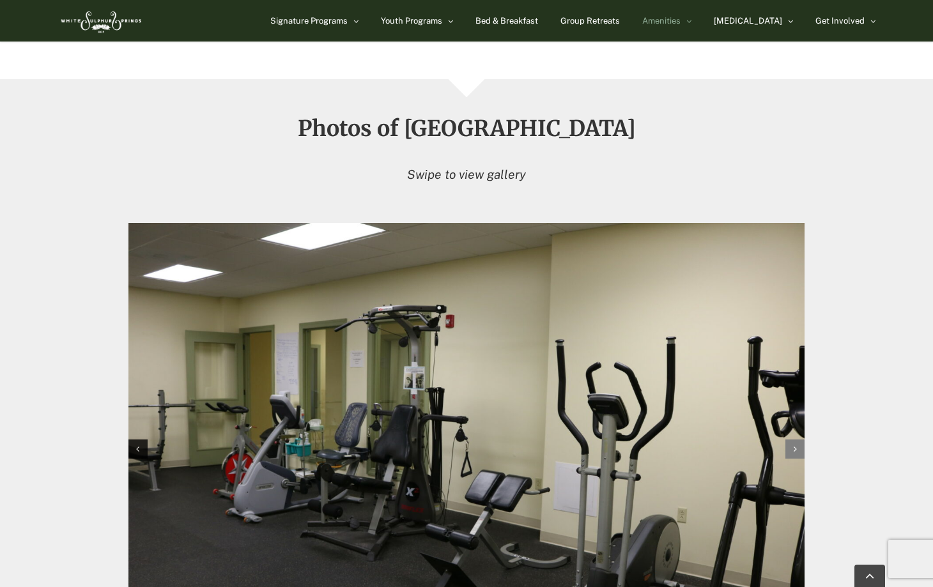
click at [796, 445] on icon "Next slide" at bounding box center [795, 449] width 3 height 9
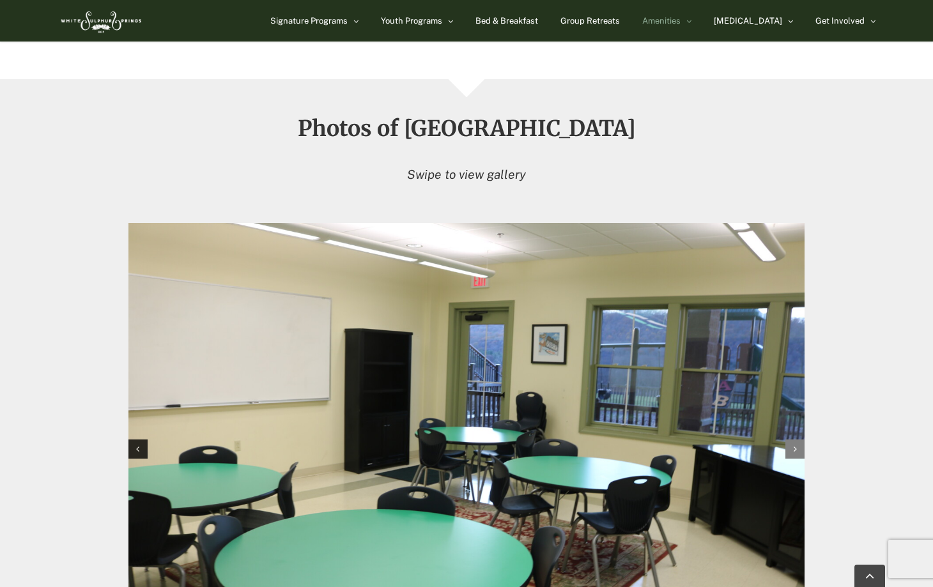
click at [796, 445] on icon "Next slide" at bounding box center [795, 449] width 3 height 9
